Goal: Task Accomplishment & Management: Manage account settings

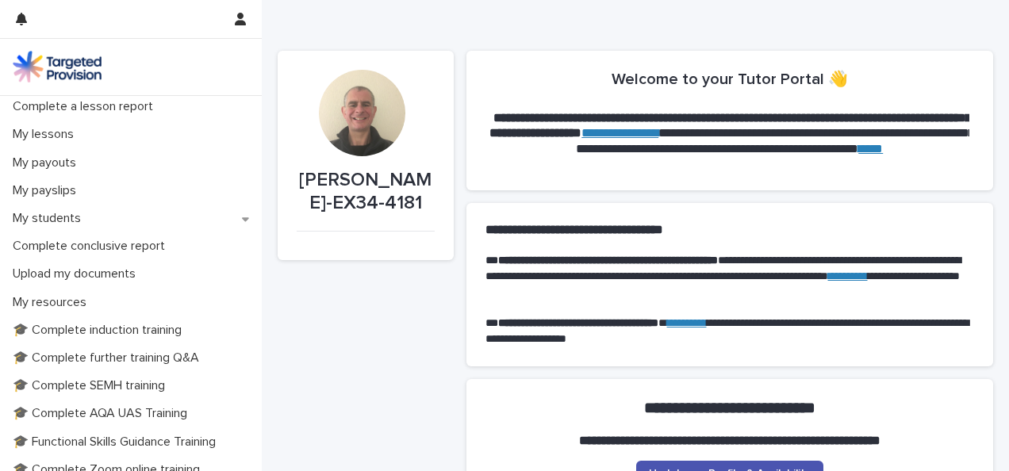
scroll to position [205, 0]
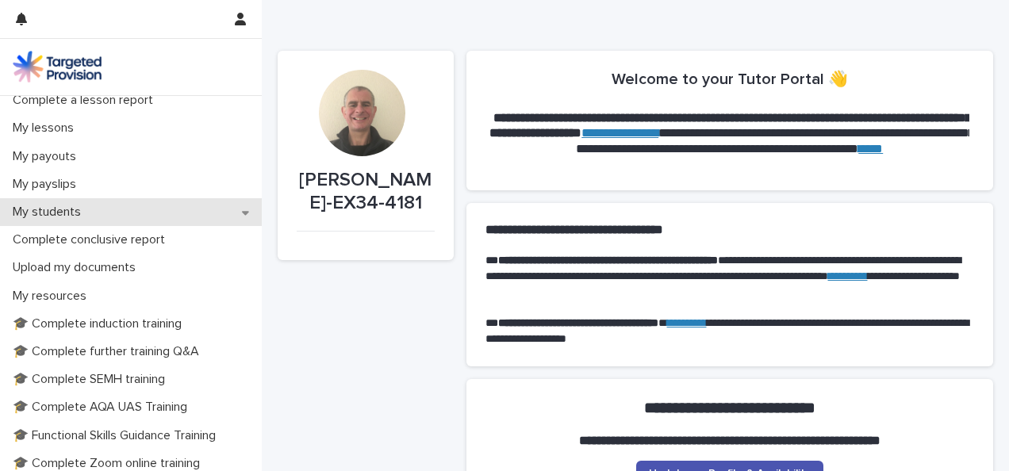
click at [56, 211] on p "My students" at bounding box center [49, 212] width 87 height 15
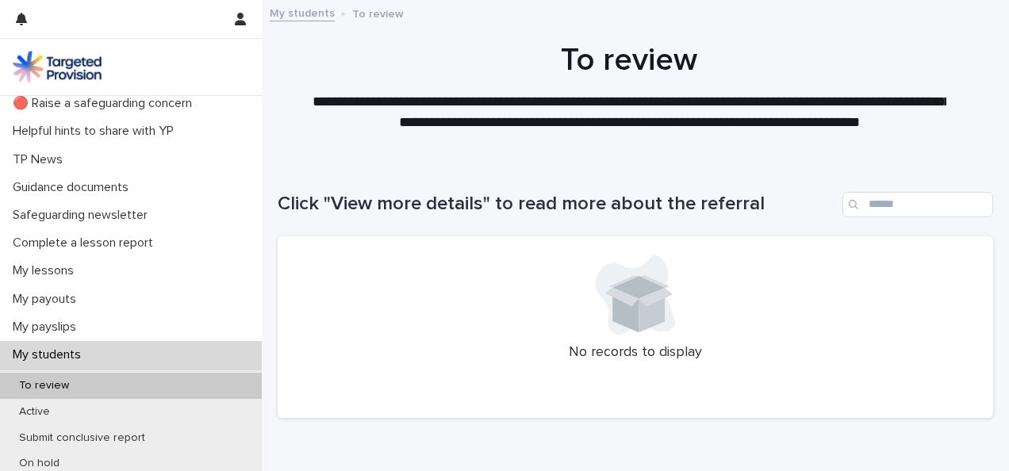
scroll to position [93, 0]
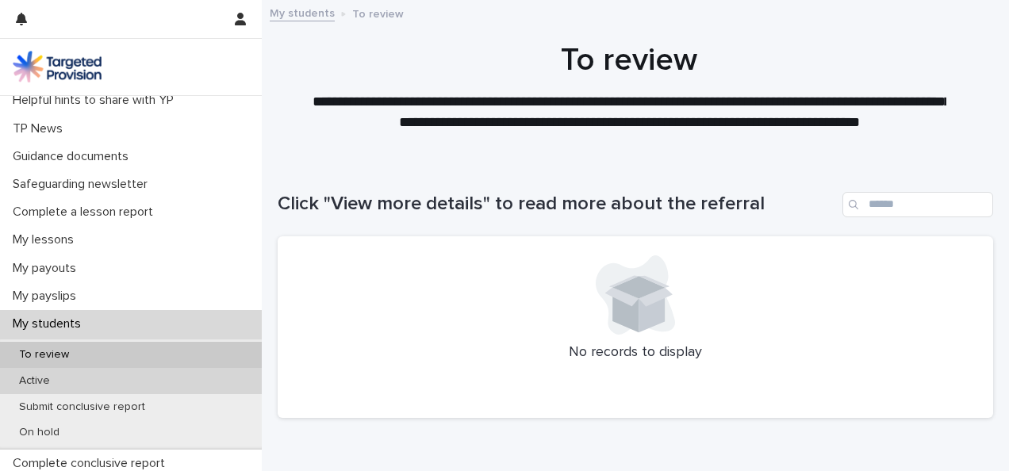
click at [44, 387] on div "Active" at bounding box center [131, 381] width 262 height 26
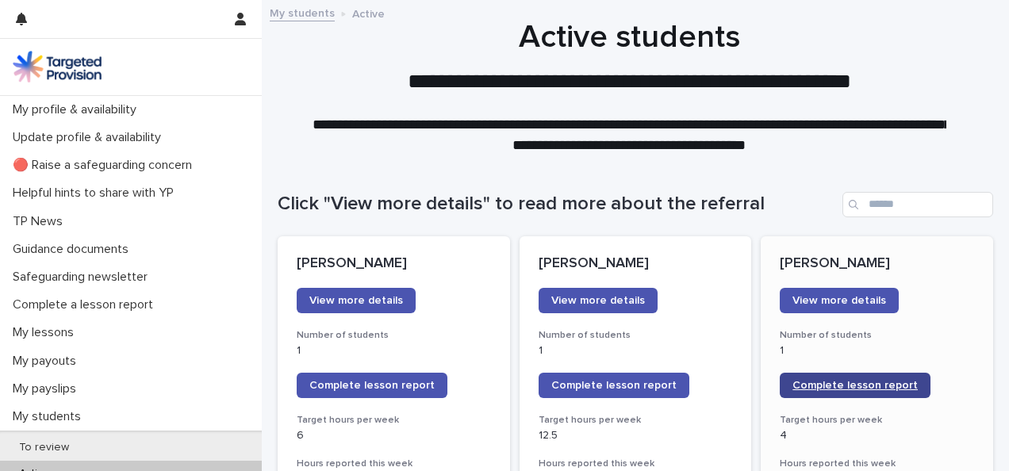
click at [818, 386] on span "Complete lesson report" at bounding box center [855, 385] width 125 height 11
click at [846, 382] on span "Complete lesson report" at bounding box center [855, 385] width 125 height 11
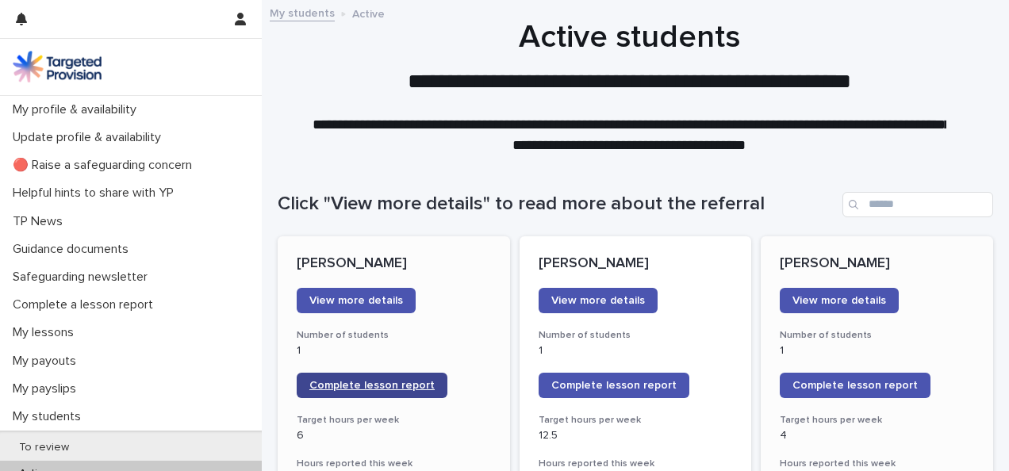
click at [378, 379] on link "Complete lesson report" at bounding box center [372, 385] width 151 height 25
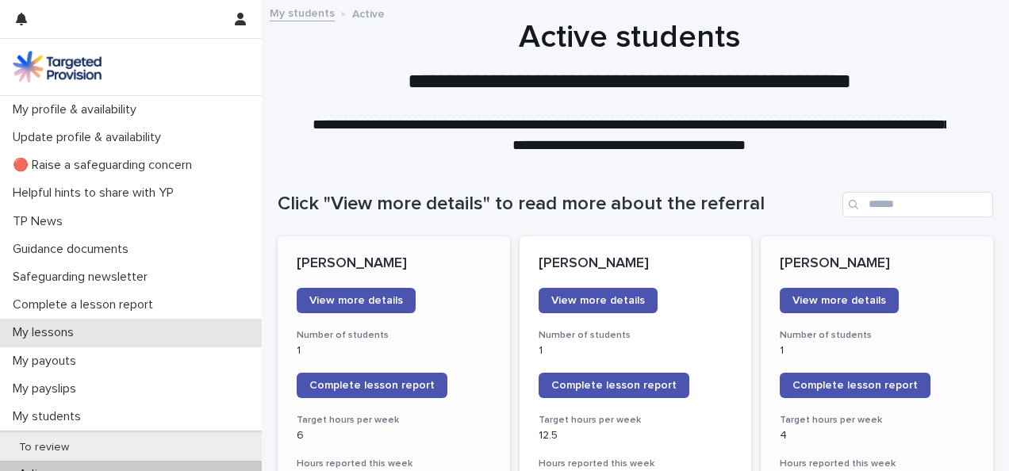
click at [63, 333] on p "My lessons" at bounding box center [46, 332] width 80 height 15
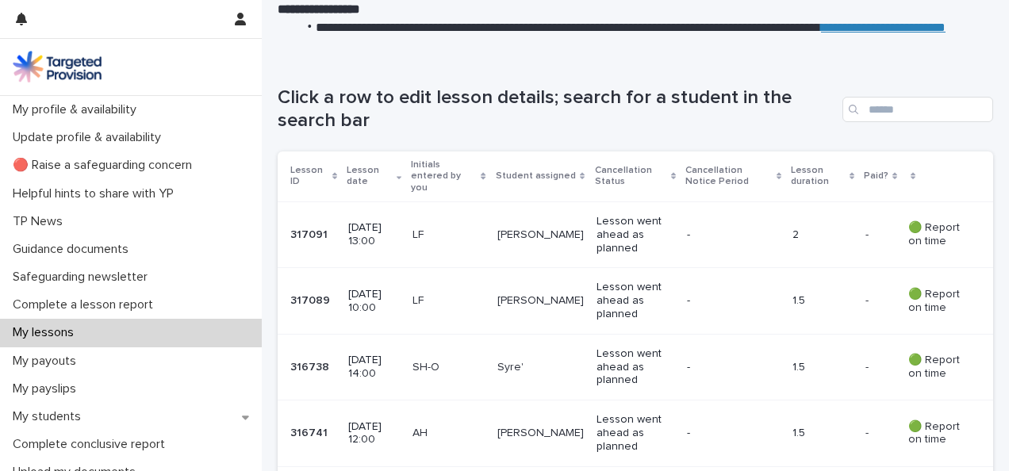
scroll to position [279, 0]
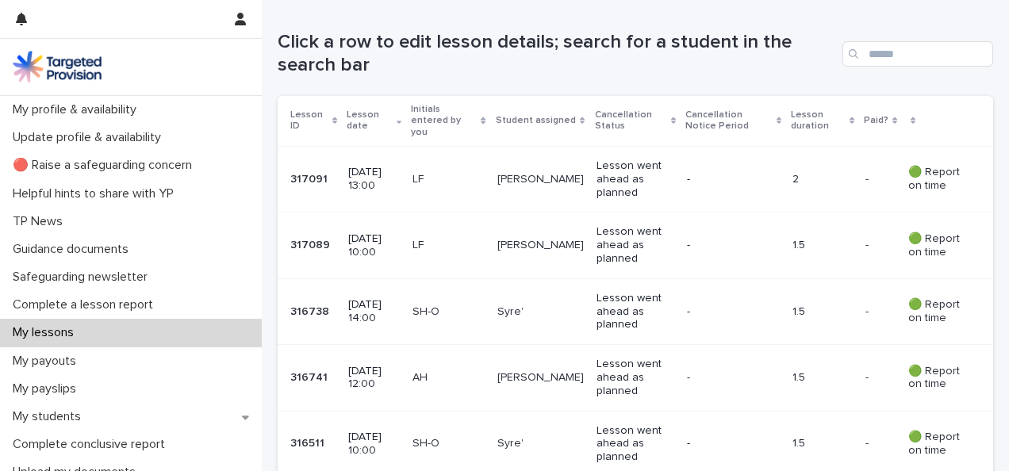
click at [400, 233] on p "[DATE] 10:00" at bounding box center [374, 246] width 52 height 27
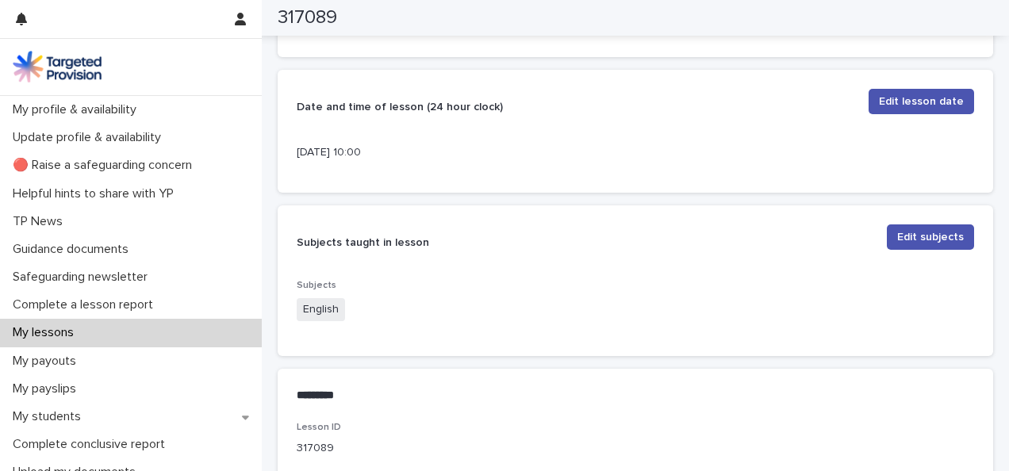
scroll to position [453, 0]
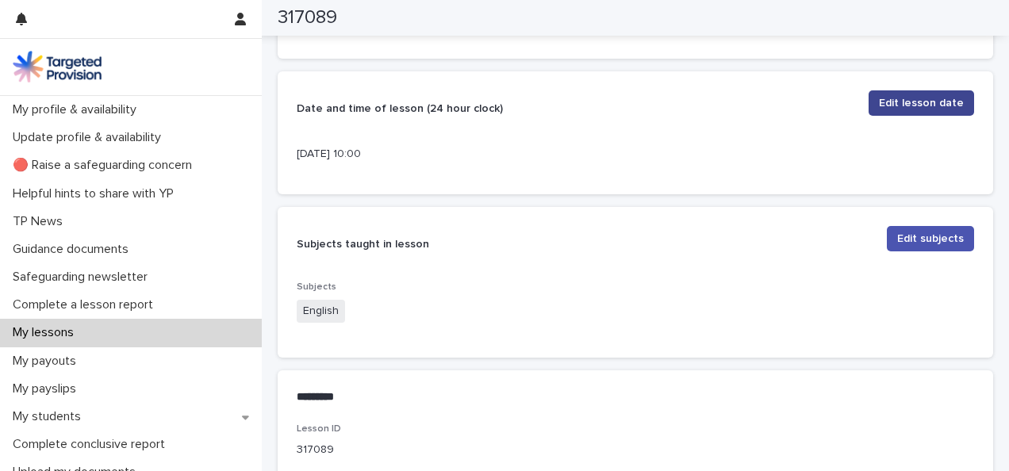
click at [898, 98] on span "Edit lesson date" at bounding box center [921, 103] width 85 height 16
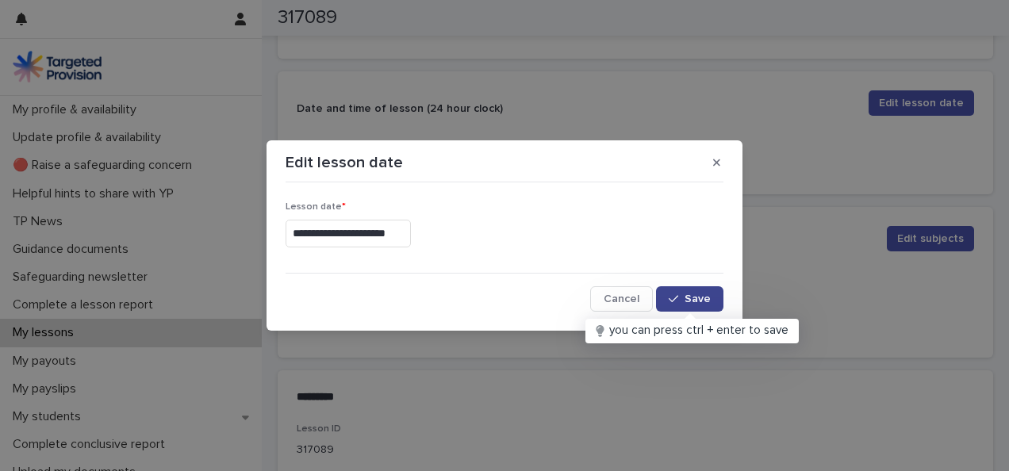
click at [698, 305] on button "Save" at bounding box center [689, 298] width 67 height 25
